Goal: Task Accomplishment & Management: Complete application form

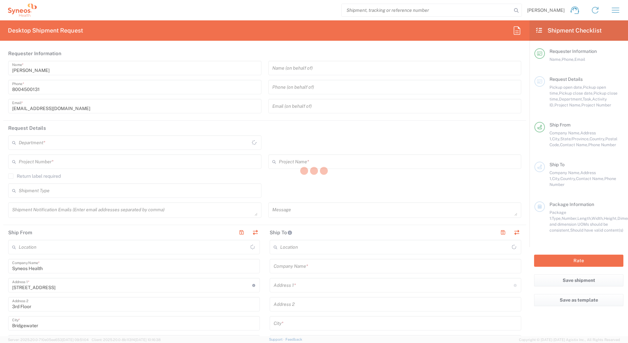
type input "4205"
type input "[US_STATE]"
type input "[GEOGRAPHIC_DATA]"
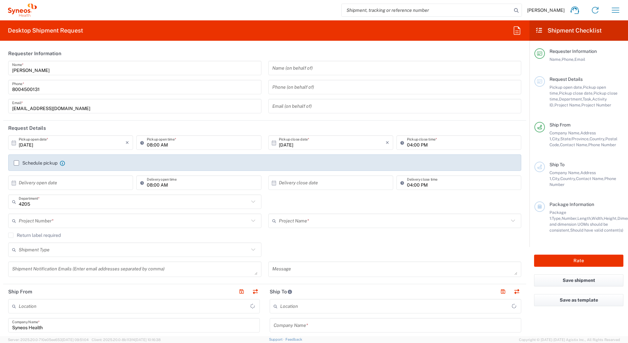
type input "Syneos Health Commercial Servi- [GEOGRAPHIC_DATA] [GEOGRAPHIC_DATA]"
click at [48, 70] on input "[PERSON_NAME]" at bounding box center [134, 67] width 245 height 11
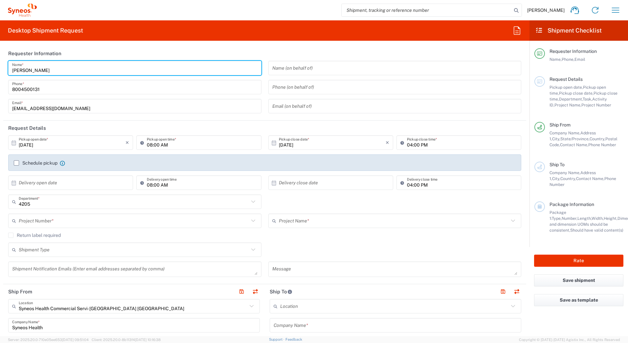
drag, startPoint x: 48, startPoint y: 68, endPoint x: -1, endPoint y: 67, distance: 48.6
click at [0, 67] on html "[PERSON_NAME] Home Shipment estimator Shipment tracking Desktop shipment reques…" at bounding box center [314, 171] width 628 height 343
paste input "Syneos Deployments"
type input "Syneos Deployments"
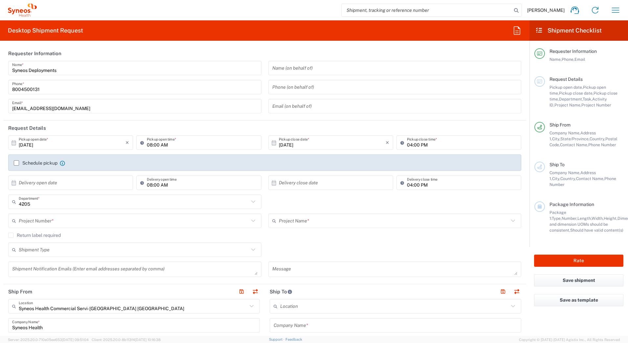
click at [99, 48] on header "Requester Information" at bounding box center [264, 53] width 523 height 15
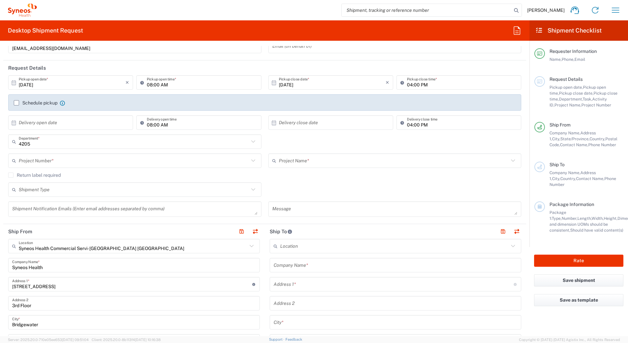
scroll to position [131, 0]
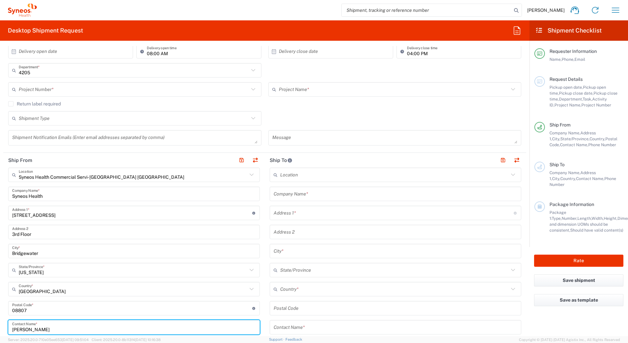
drag, startPoint x: 46, startPoint y: 325, endPoint x: 0, endPoint y: 313, distance: 47.8
click at [0, 325] on html "[PERSON_NAME] Home Shipment estimator Shipment tracking Desktop shipment reques…" at bounding box center [314, 171] width 628 height 343
paste input "Syneos Deployments"
type input "Syneos Deployments"
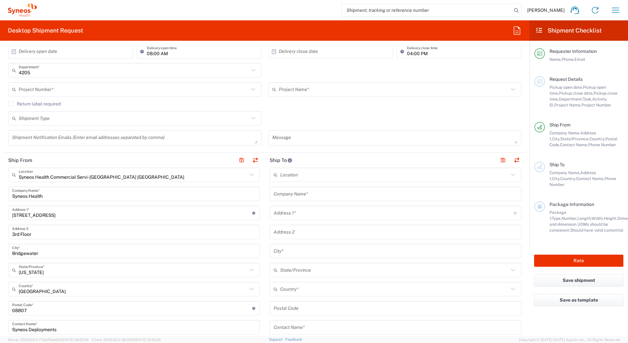
click at [378, 114] on div "Shipment Type Batch Regular" at bounding box center [265, 120] width 520 height 19
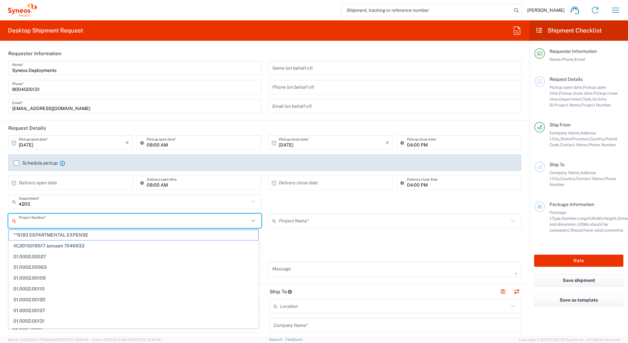
click at [30, 219] on input "text" at bounding box center [134, 220] width 230 height 11
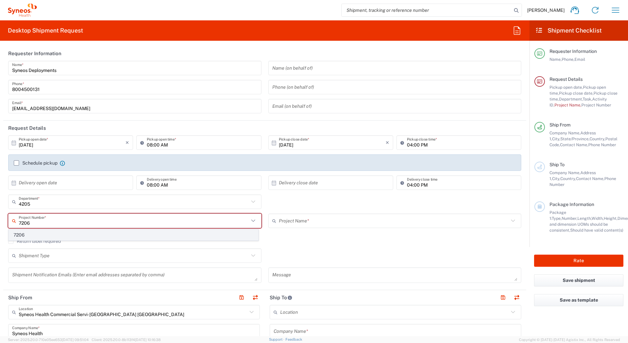
type input "7206"
click at [21, 234] on span "7206" at bounding box center [133, 235] width 249 height 10
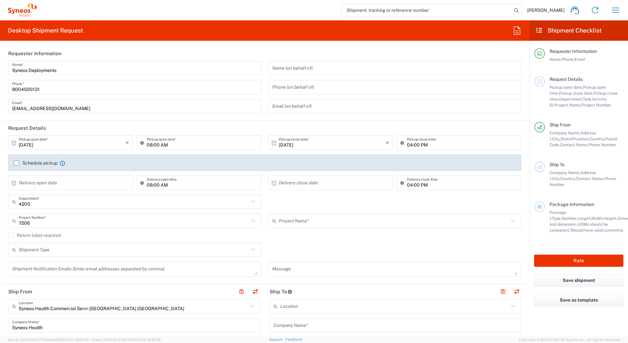
type input "ST-US_Pfizer Inc._Sales"
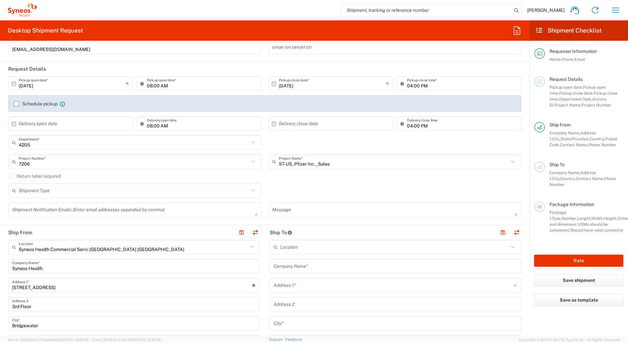
scroll to position [66, 0]
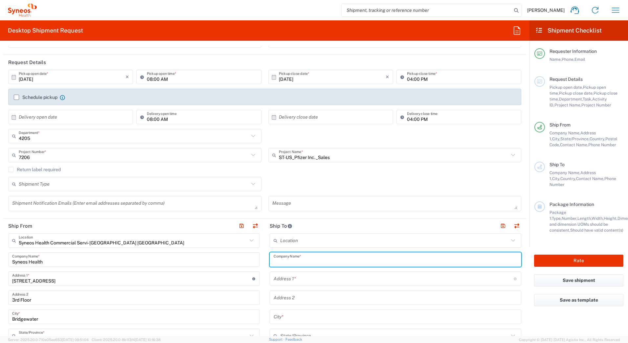
click at [305, 260] on input "text" at bounding box center [395, 259] width 244 height 11
paste input "[PERSON_NAME]"
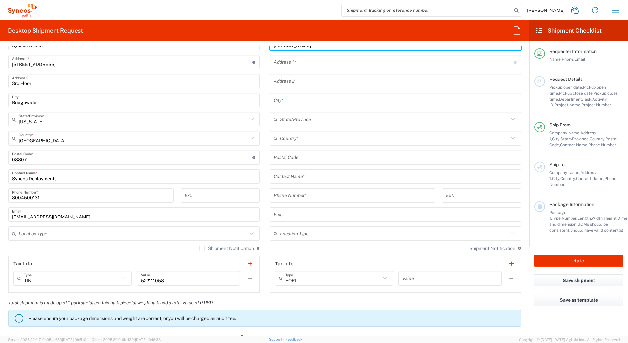
scroll to position [295, 0]
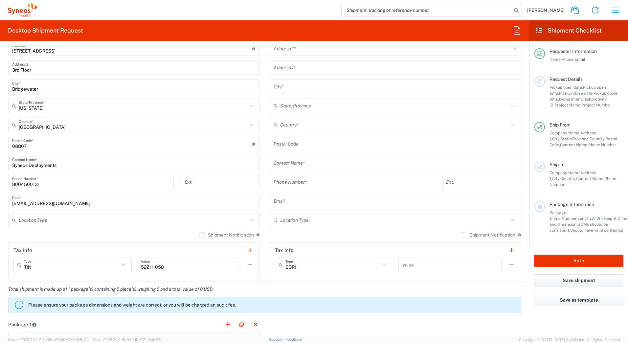
type input "[PERSON_NAME]"
click at [287, 158] on input "text" at bounding box center [395, 162] width 244 height 11
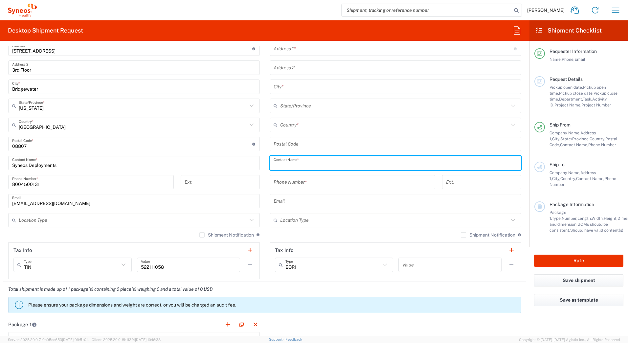
paste input "[PERSON_NAME]"
type input "[PERSON_NAME]"
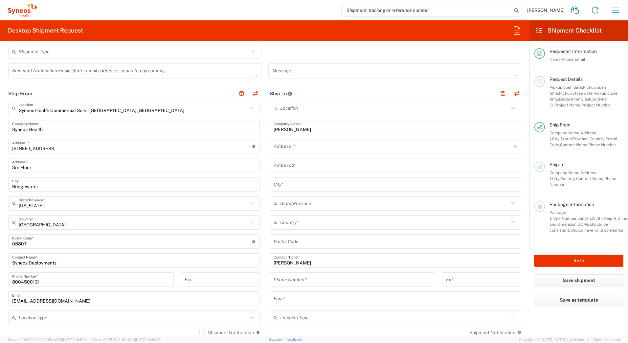
scroll to position [197, 0]
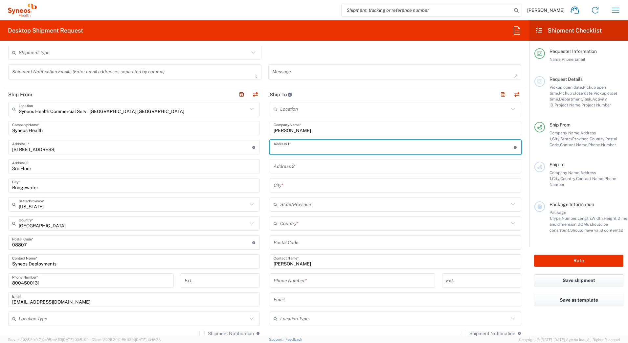
click at [294, 148] on input "text" at bounding box center [393, 146] width 240 height 11
paste input "1414 [GEOGRAPHIC_DATA]"
type input "1414 [GEOGRAPHIC_DATA]"
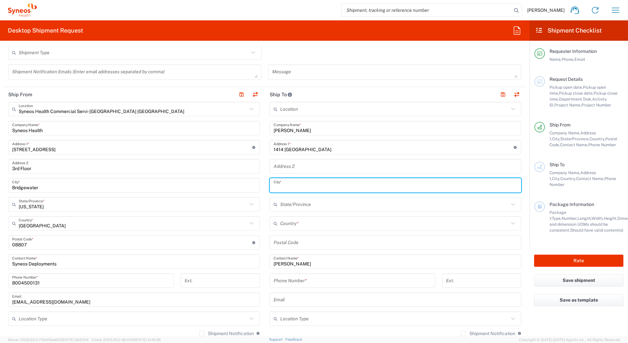
click at [293, 187] on input "text" at bounding box center [395, 185] width 244 height 11
paste input "[GEOGRAPHIC_DATA]"
type input "[GEOGRAPHIC_DATA]"
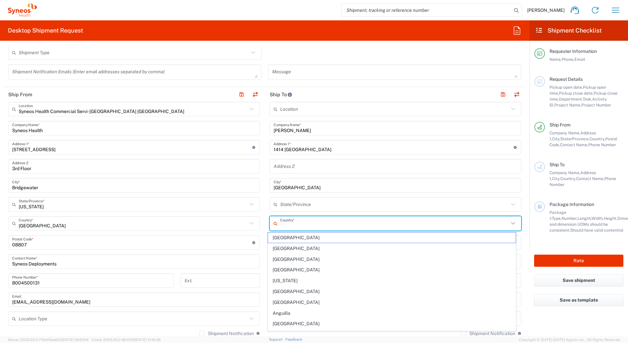
click at [296, 223] on input "text" at bounding box center [394, 223] width 228 height 11
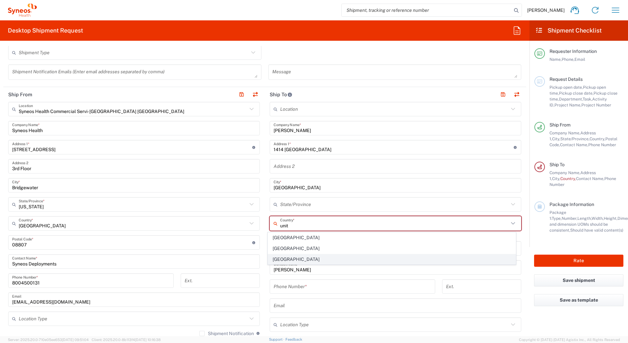
click at [279, 256] on span "[GEOGRAPHIC_DATA]" at bounding box center [392, 259] width 248 height 10
type input "[GEOGRAPHIC_DATA]"
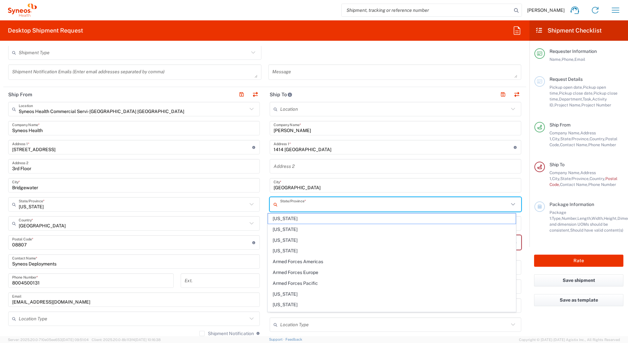
click at [288, 202] on input "text" at bounding box center [394, 204] width 228 height 11
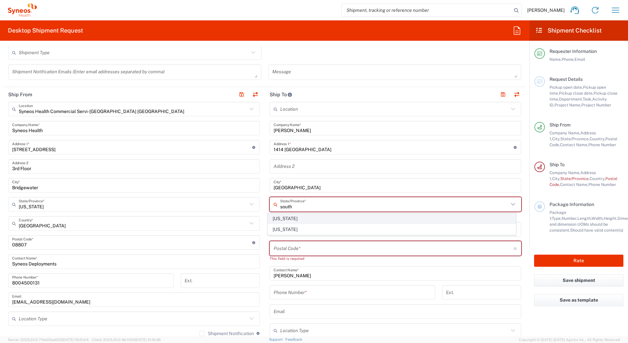
click at [282, 219] on span "[US_STATE]" at bounding box center [392, 218] width 248 height 10
type input "[US_STATE]"
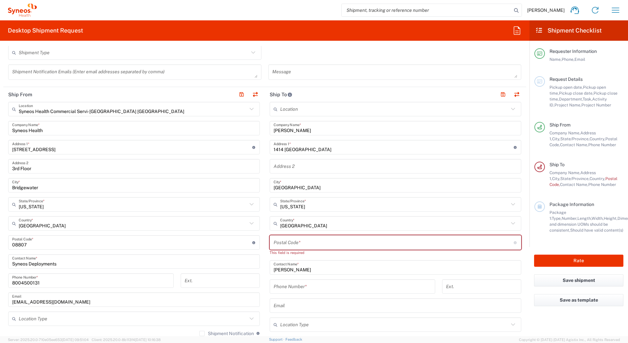
click at [277, 244] on input "undefined" at bounding box center [393, 242] width 240 height 11
paste input "29485"
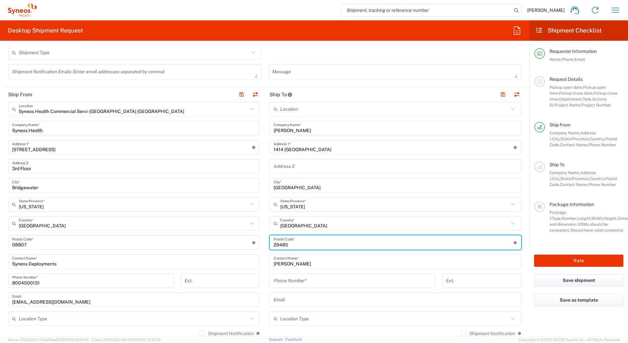
type input "29485"
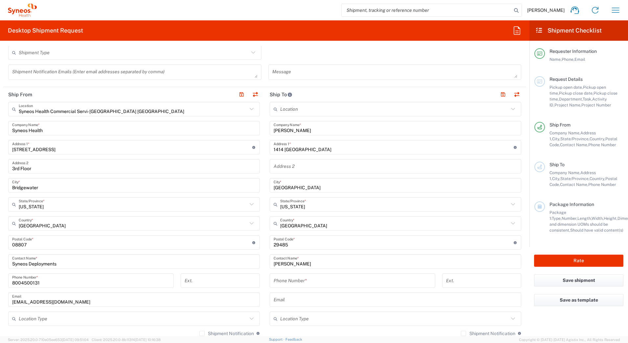
click at [279, 283] on input "tel" at bounding box center [352, 280] width 158 height 11
paste input "8435181171"
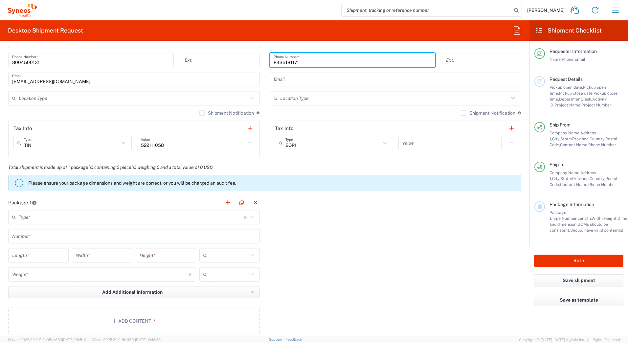
scroll to position [427, 0]
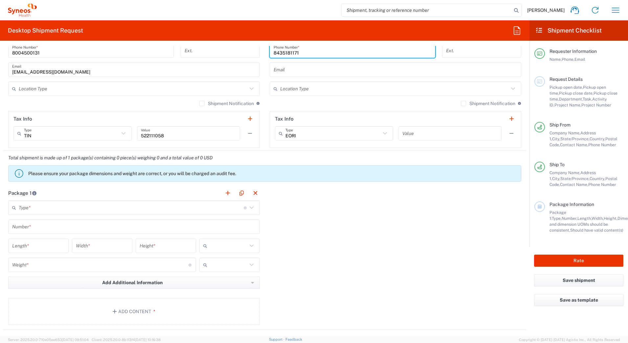
type input "8435181171"
click at [26, 209] on input "text" at bounding box center [131, 207] width 225 height 11
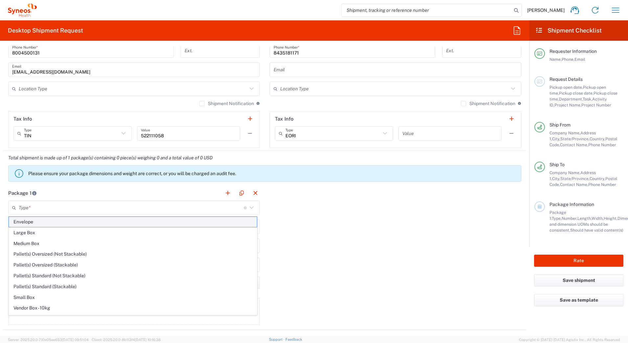
click at [35, 223] on span "Envelope" at bounding box center [133, 222] width 248 height 10
type input "Envelope"
type input "1"
type input "9.5"
type input "12.5"
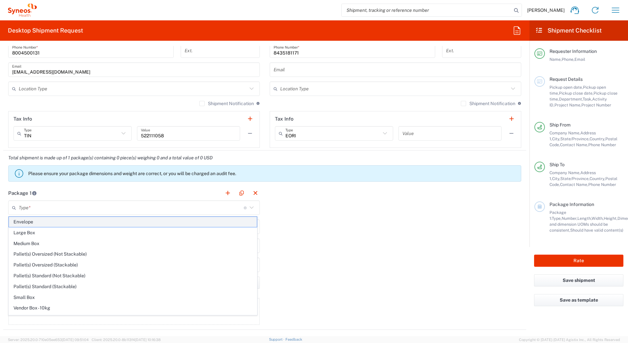
type input "0.25"
type input "in"
type input "0.45"
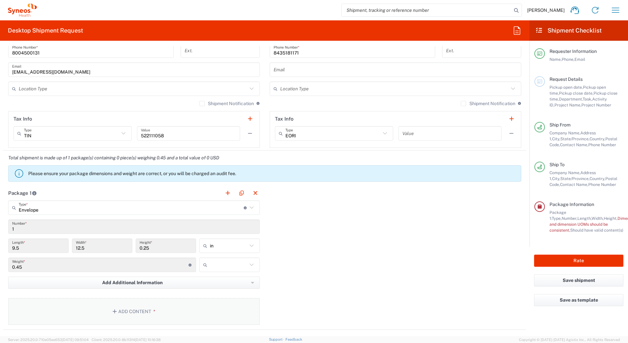
click at [117, 309] on icon "button" at bounding box center [116, 311] width 6 height 5
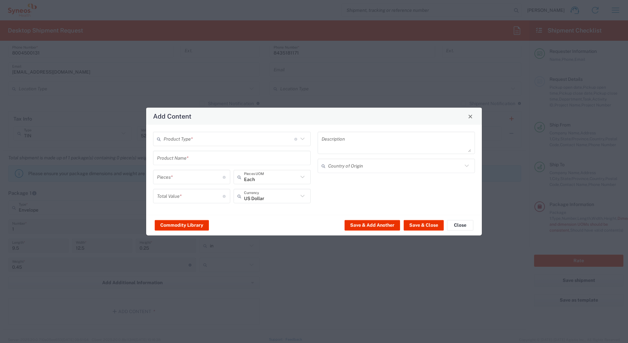
click at [178, 139] on input "text" at bounding box center [228, 138] width 131 height 11
click at [177, 162] on span "General Commodity" at bounding box center [232, 164] width 156 height 10
type input "General Commodity"
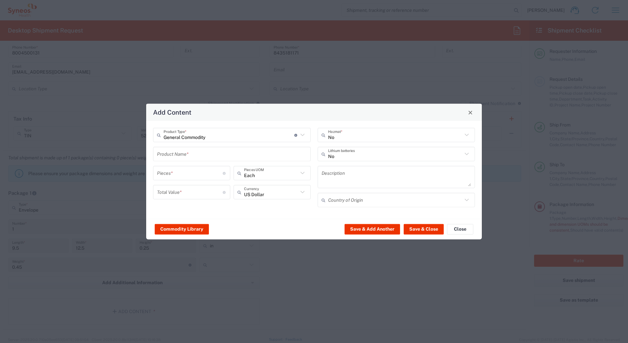
click at [175, 155] on input "text" at bounding box center [232, 153] width 150 height 11
type input "MiFi"
click at [202, 176] on input "number" at bounding box center [190, 172] width 66 height 11
type input "1"
click at [195, 191] on input "number" at bounding box center [190, 191] width 66 height 11
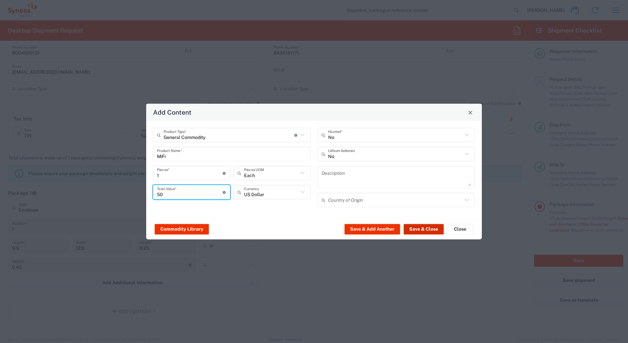
type input "50"
click at [424, 228] on button "Save & Close" at bounding box center [423, 229] width 40 height 11
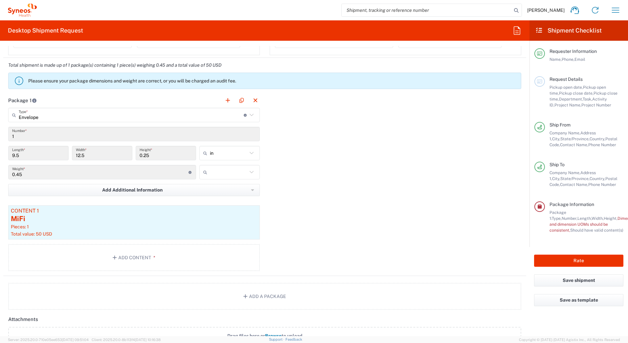
scroll to position [525, 0]
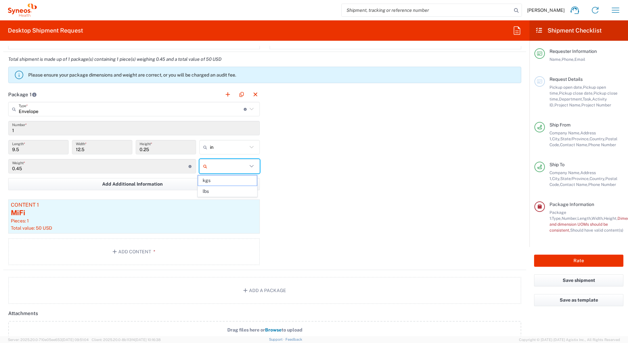
click at [232, 167] on input "text" at bounding box center [228, 166] width 37 height 11
click at [226, 191] on span "lbs" at bounding box center [227, 191] width 58 height 10
type input "lbs"
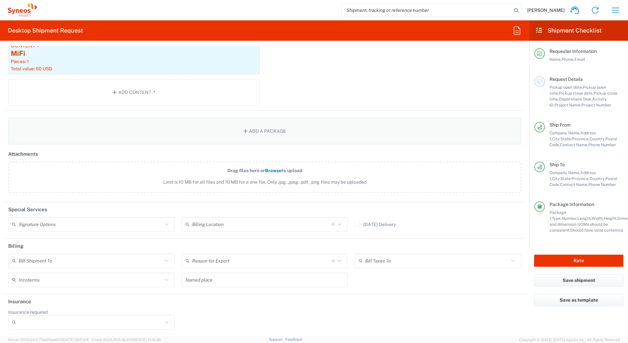
scroll to position [685, 0]
click at [38, 222] on input "text" at bounding box center [90, 223] width 143 height 11
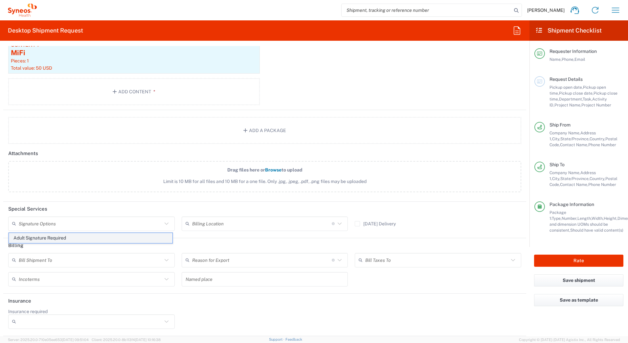
click at [34, 240] on span "Adult Signature Required" at bounding box center [90, 238] width 163 height 10
type input "Adult Signature Required"
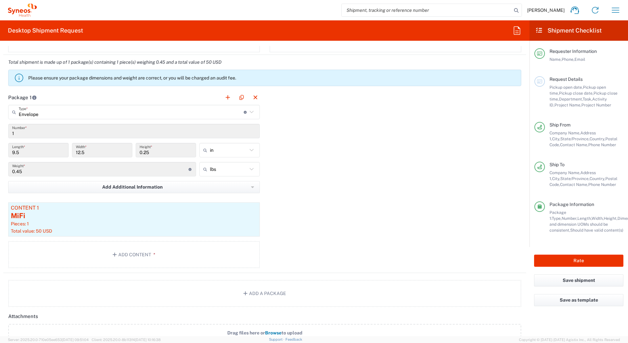
scroll to position [521, 0]
click at [553, 260] on button "Rate" at bounding box center [578, 260] width 89 height 12
type input "7206"
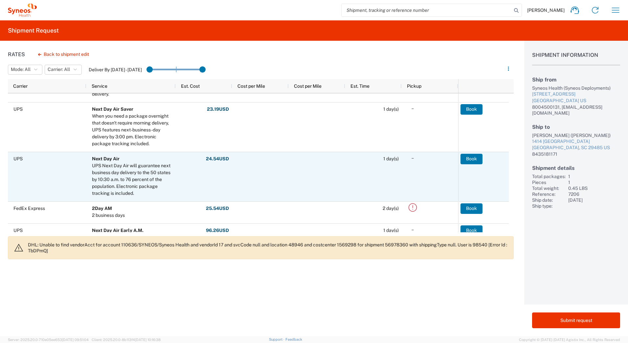
scroll to position [197, 0]
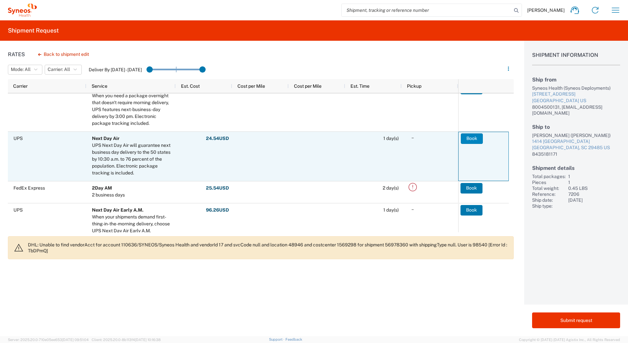
click at [473, 138] on button "Book" at bounding box center [472, 138] width 22 height 11
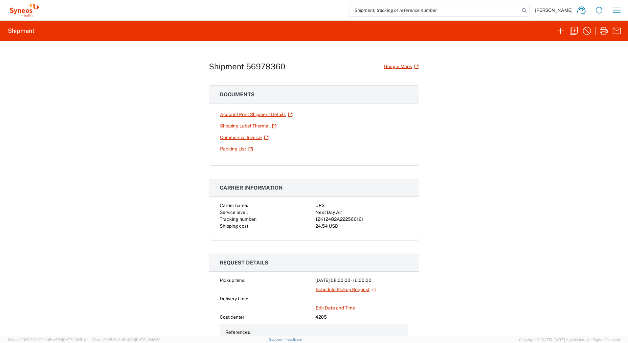
click at [342, 217] on div "1ZK12482A222566161" at bounding box center [361, 219] width 93 height 7
copy div "1ZK12482A222566161"
click at [235, 127] on link "Shipping Label Thermal" at bounding box center [248, 125] width 57 height 11
